Goal: Check status: Check status

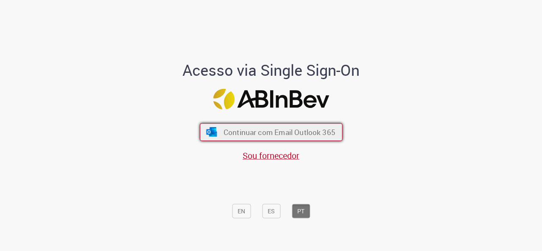
click at [276, 133] on span "Continuar com Email Outlook 365" at bounding box center [279, 132] width 112 height 10
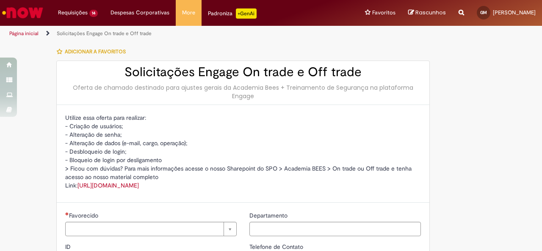
type input "**********"
type input "***"
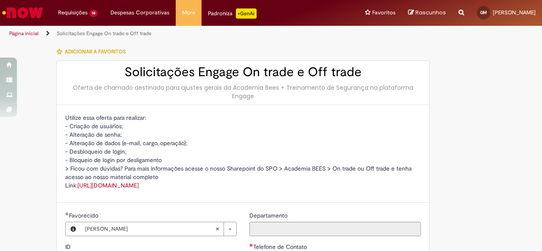
type input "**********"
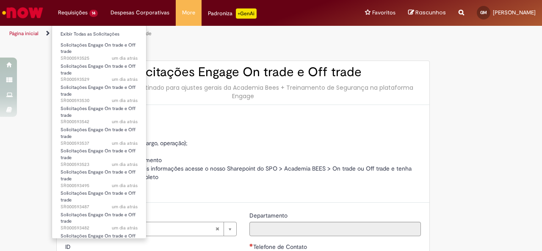
click at [80, 14] on li "Requisições 14 Exibir Todas as Solicitações Solicitações Engage On trade e Off …" at bounding box center [78, 12] width 53 height 25
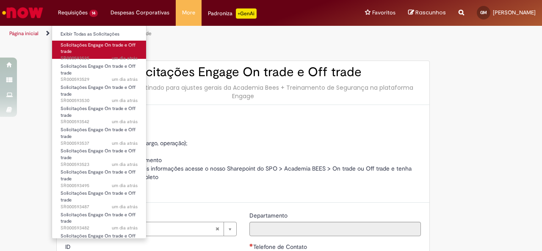
click at [80, 46] on span "Solicitações Engage On trade e Off trade" at bounding box center [98, 48] width 75 height 13
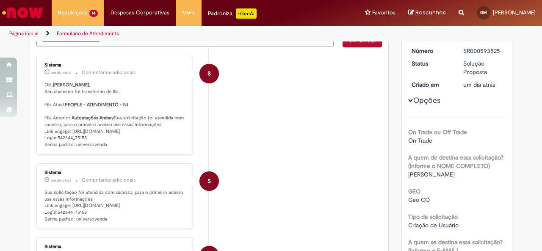
scroll to position [42, 0]
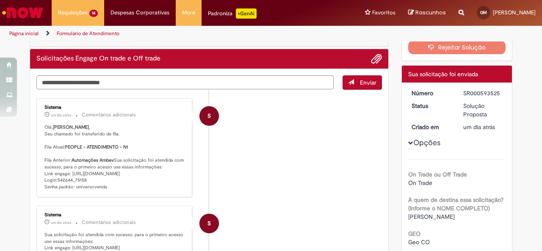
drag, startPoint x: 42, startPoint y: 170, endPoint x: 109, endPoint y: 198, distance: 73.1
click at [109, 191] on p "[PERSON_NAME] , Seu chamado foi transferido de fila. Fila Atual: PEOPLE - ATEND…" at bounding box center [114, 157] width 141 height 66
copy p "Sua solicitação foi atendida com sucesso, para o primeiro acesso use essas info…"
click at [86, 191] on p "[PERSON_NAME] , Seu chamado foi transferido de fila. Fila Atual: PEOPLE - ATEND…" at bounding box center [114, 157] width 141 height 66
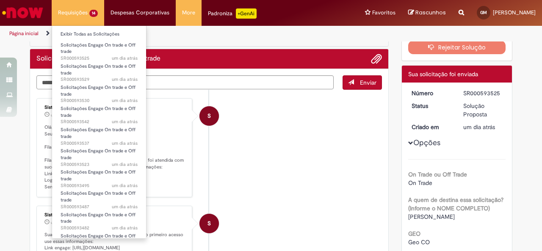
click at [78, 18] on li "Requisições 14 Exibir Todas as Solicitações Solicitações Engage On trade e Off …" at bounding box center [78, 12] width 53 height 25
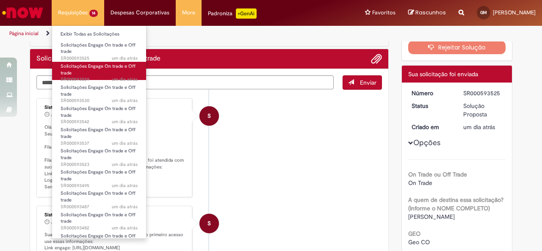
click at [75, 66] on span "Solicitações Engage On trade e Off trade" at bounding box center [98, 69] width 75 height 13
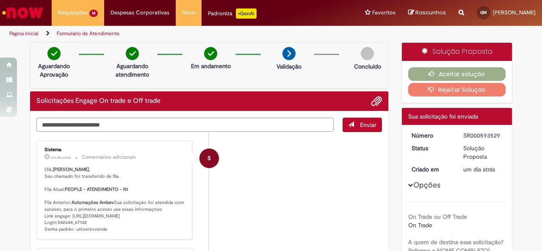
scroll to position [42, 0]
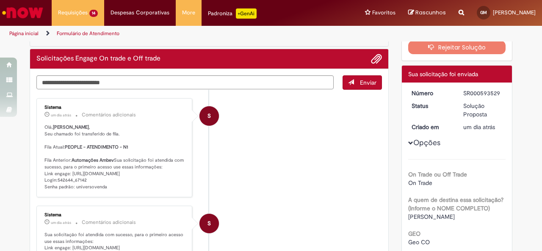
drag, startPoint x: 112, startPoint y: 199, endPoint x: 38, endPoint y: 174, distance: 78.5
click at [39, 174] on div "Sistema um dia atrás um dia atrás Comentários adicionais [PERSON_NAME] , Seu ch…" at bounding box center [114, 148] width 151 height 94
copy p "Sua solicitação foi atendida com sucesso, para o primeiro acesso use essas info…"
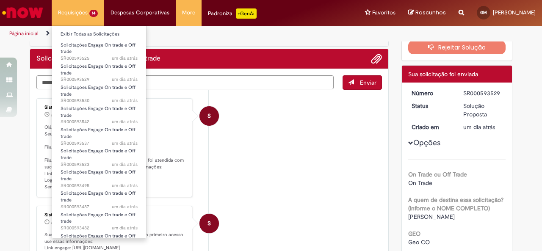
click at [78, 14] on li "Requisições 14 Exibir Todas as Solicitações Solicitações Engage On trade e Off …" at bounding box center [78, 12] width 53 height 25
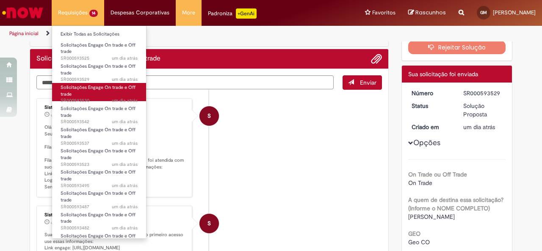
click at [83, 88] on span "Solicitações Engage On trade e Off trade" at bounding box center [98, 90] width 75 height 13
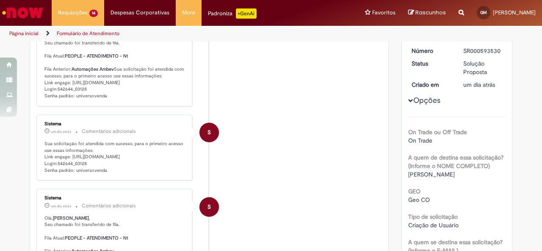
scroll to position [133, 0]
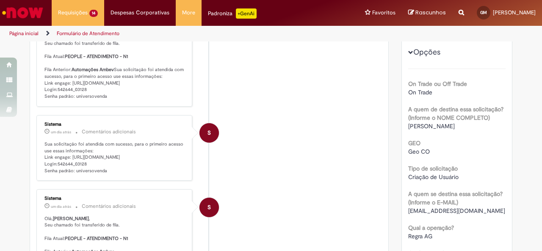
drag, startPoint x: 105, startPoint y: 105, endPoint x: 39, endPoint y: 84, distance: 69.3
click at [39, 84] on div "Sistema um dia atrás um dia atrás Comentários adicionais [PERSON_NAME] , Seu ch…" at bounding box center [114, 57] width 151 height 94
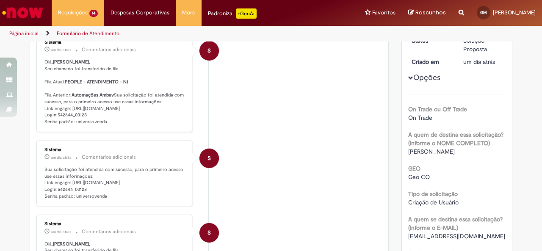
scroll to position [91, 0]
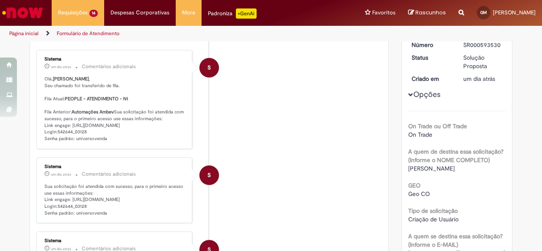
copy p "Sua solicitação foi atendida com sucesso, para o primeiro acesso use essas info…"
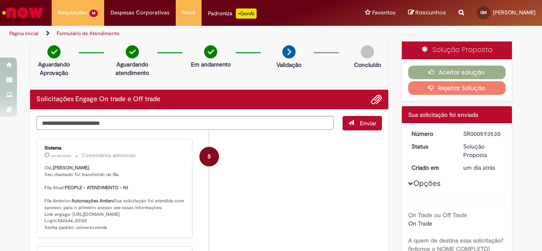
scroll to position [0, 0]
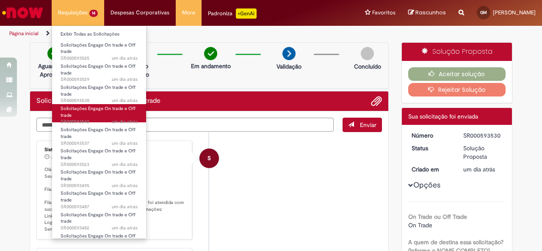
click at [80, 109] on span "Solicitações Engage On trade e Off trade" at bounding box center [98, 111] width 75 height 13
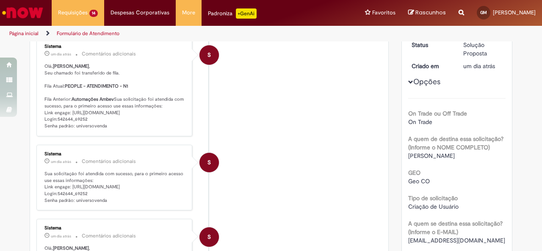
scroll to position [91, 0]
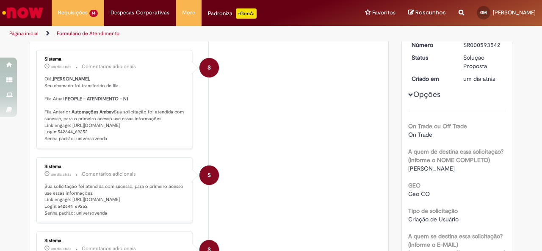
drag, startPoint x: 108, startPoint y: 152, endPoint x: 41, endPoint y: 127, distance: 72.2
click at [44, 127] on p "[PERSON_NAME] , Seu chamado foi transferido de fila. Fila Atual: PEOPLE - ATEND…" at bounding box center [114, 109] width 141 height 66
copy p "Sua solicitação foi atendida com sucesso, para o primeiro acesso use essas info…"
